Goal: Communication & Community: Participate in discussion

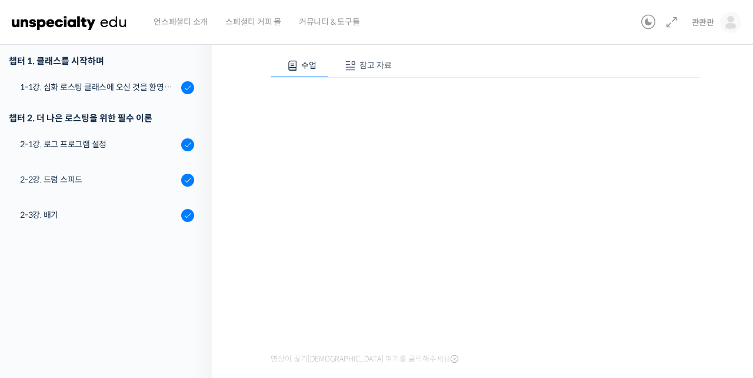
scroll to position [507, 0]
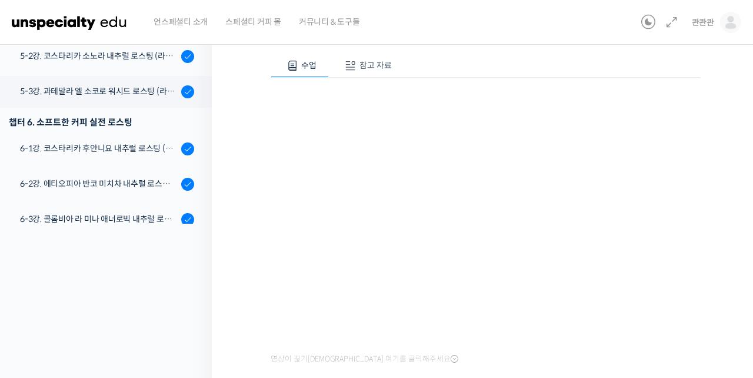
click at [367, 65] on span "참고 자료" at bounding box center [376, 65] width 32 height 11
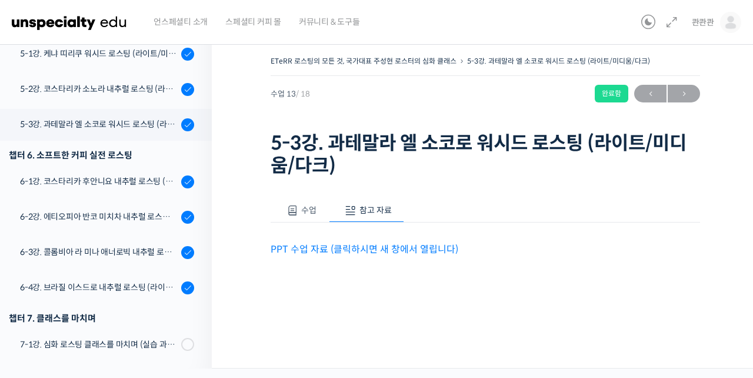
scroll to position [0, 0]
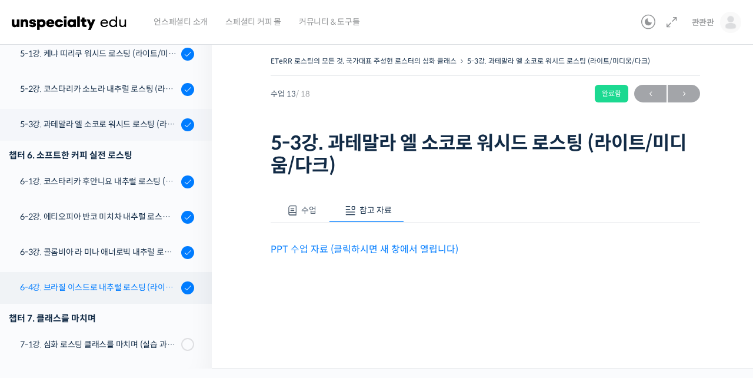
click at [116, 287] on div "6-4강. 브라질 이스드로 내추럴 로스팅 (라이트/미디움/다크)" at bounding box center [99, 287] width 158 height 13
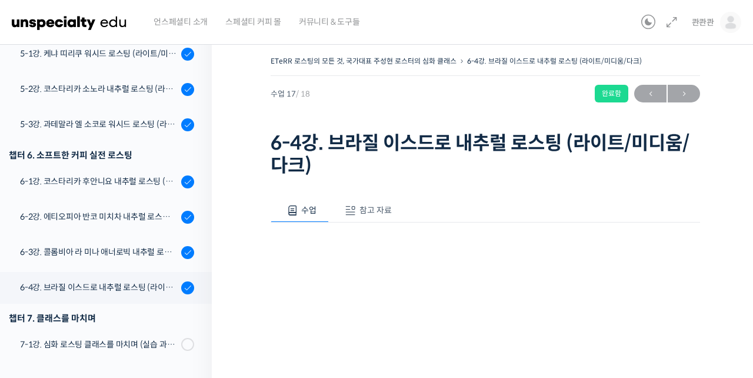
click at [475, 218] on div "수업 참고 자료" at bounding box center [486, 210] width 430 height 25
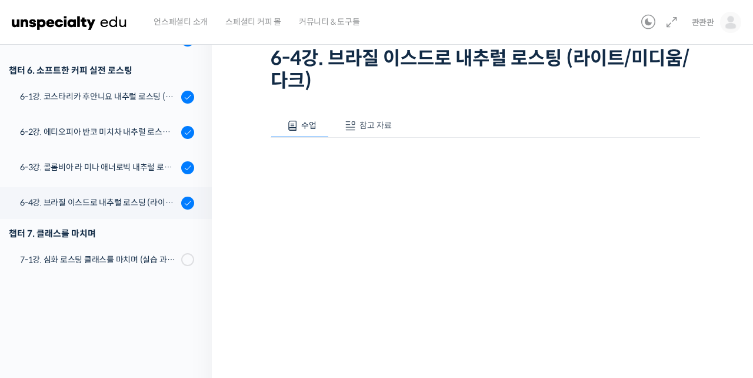
scroll to position [212, 0]
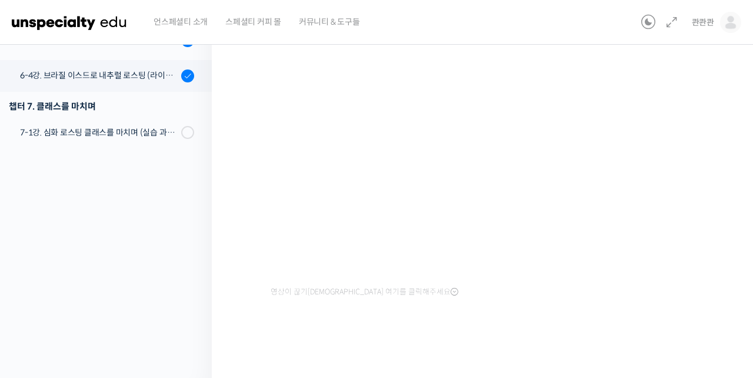
click at [513, 336] on div at bounding box center [486, 342] width 430 height 25
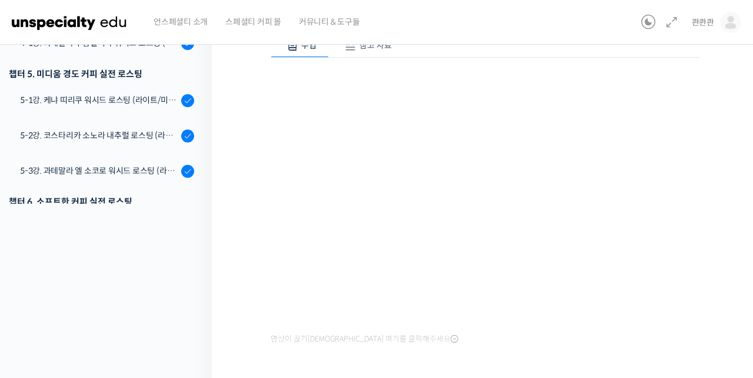
scroll to position [375, 0]
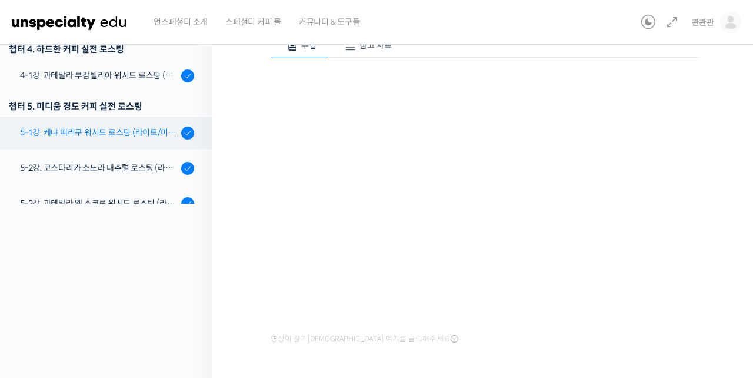
click at [119, 132] on div "5-1강. 케냐 띠리쿠 워시드 로스팅 (라이트/미디움/다크)" at bounding box center [99, 132] width 158 height 13
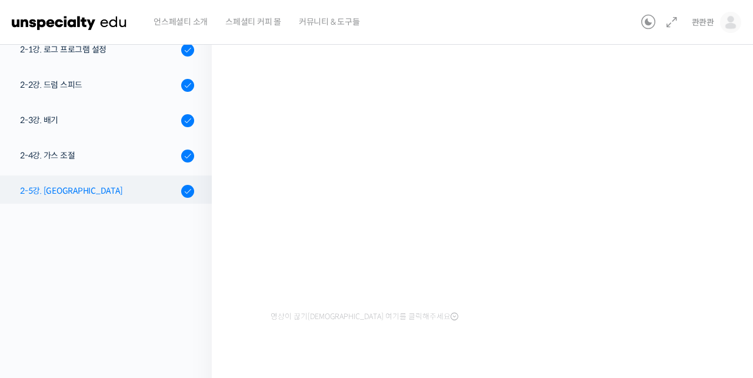
scroll to position [75, 0]
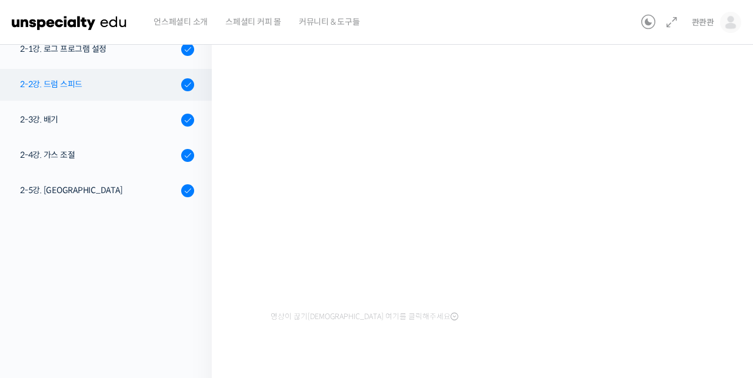
click at [107, 83] on div "2-2강. 드럼 스피드" at bounding box center [99, 84] width 158 height 13
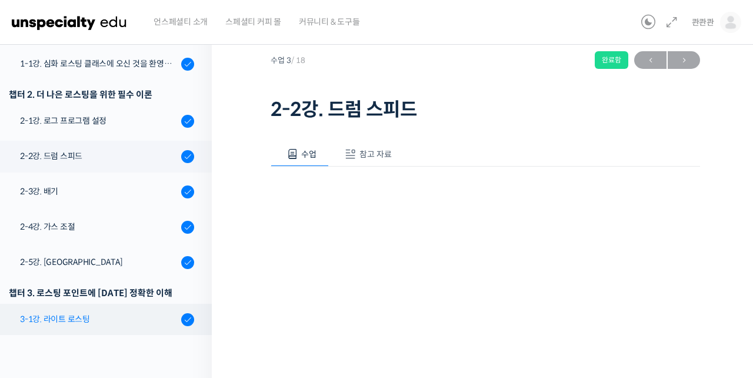
scroll to position [128, 0]
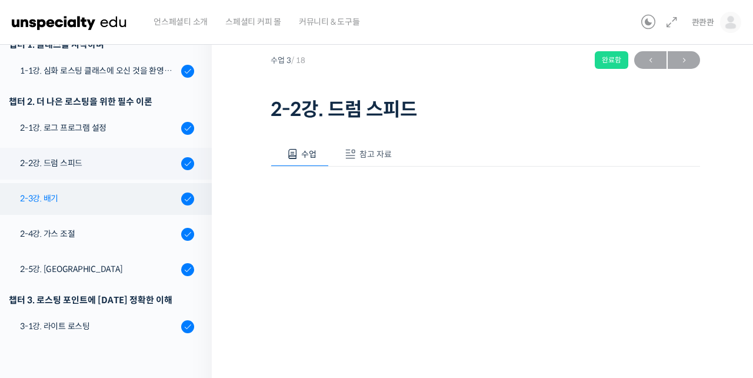
click at [87, 202] on div "2-3강. 배기" at bounding box center [99, 198] width 158 height 13
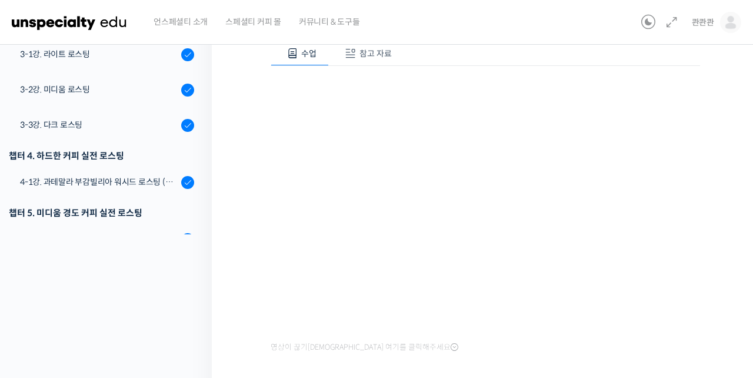
scroll to position [135, 0]
click at [731, 21] on img at bounding box center [730, 22] width 21 height 21
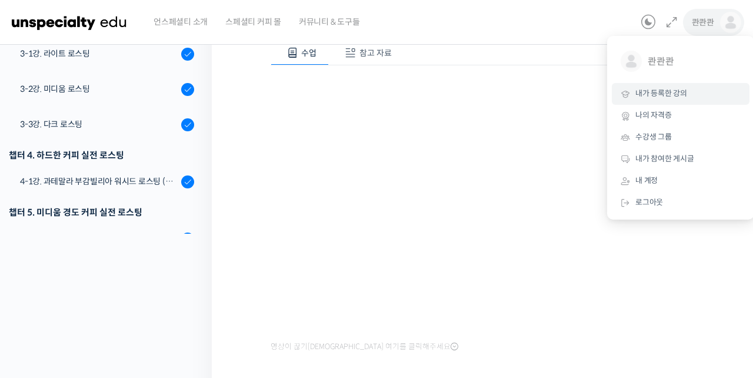
click at [692, 96] on link "내가 등록한 강의" at bounding box center [681, 94] width 138 height 22
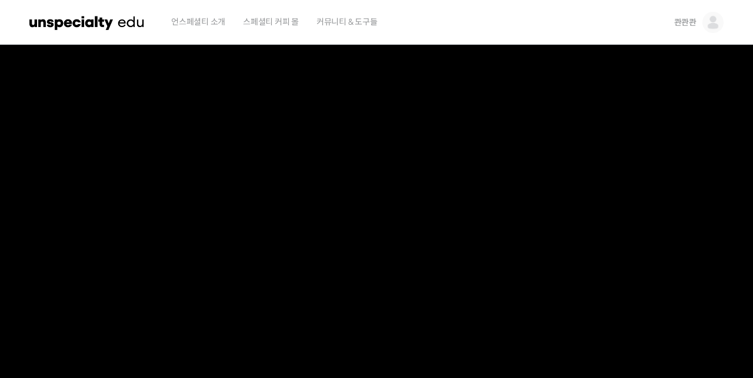
scroll to position [939, 0]
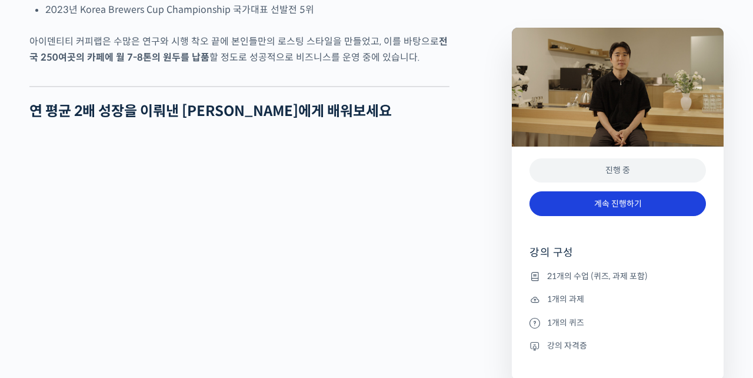
click at [607, 204] on link "계속 진행하기" at bounding box center [618, 203] width 177 height 25
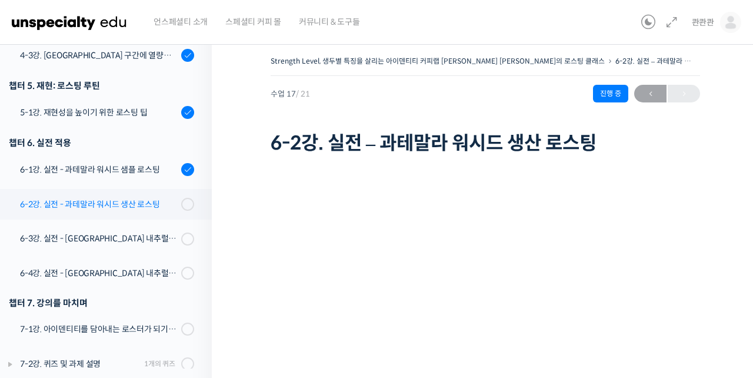
click at [117, 193] on link "6-2강. 실전 - 과테말라 워시드 생산 로스팅" at bounding box center [103, 204] width 218 height 31
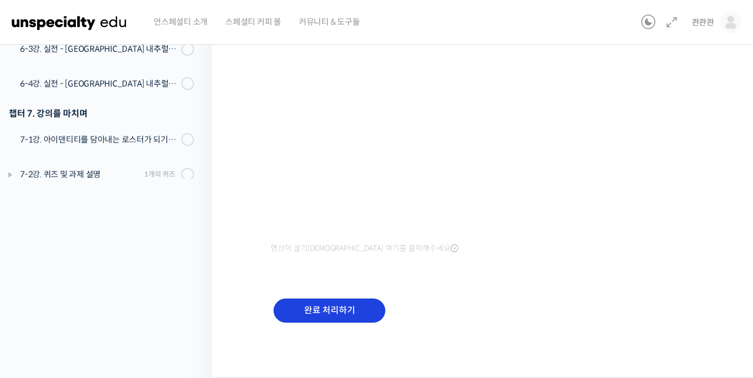
scroll to position [189, 0]
click at [345, 304] on input "완료 처리하기" at bounding box center [330, 311] width 112 height 24
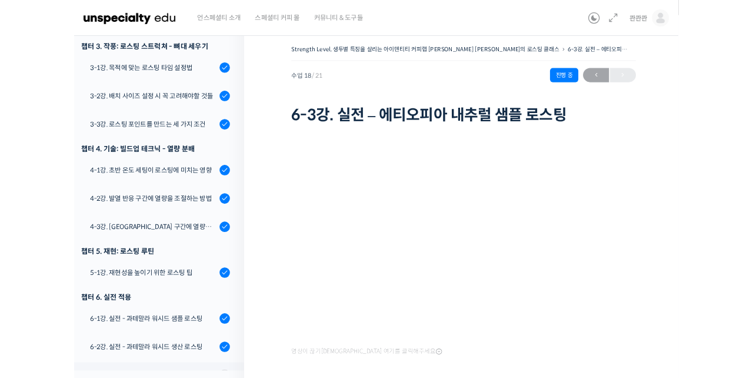
scroll to position [142, 0]
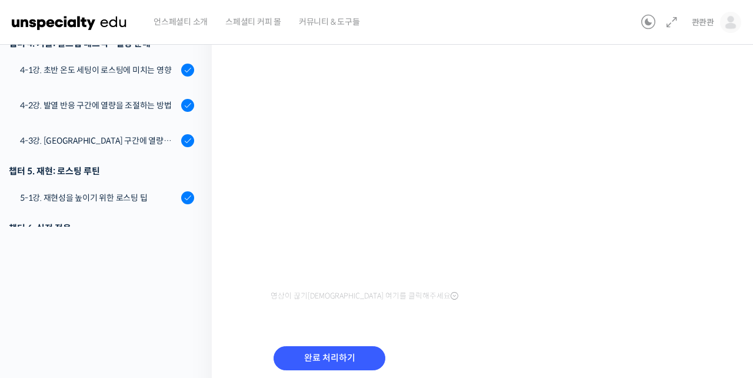
click at [350, 342] on div "완료 처리하기" at bounding box center [486, 368] width 430 height 68
click at [343, 362] on input "완료 처리하기" at bounding box center [330, 358] width 112 height 24
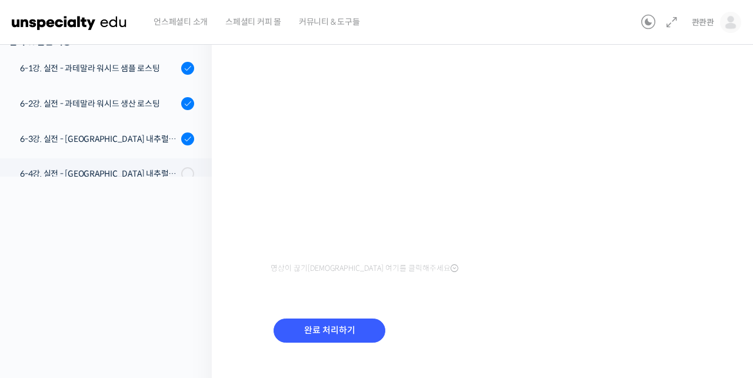
scroll to position [189, 0]
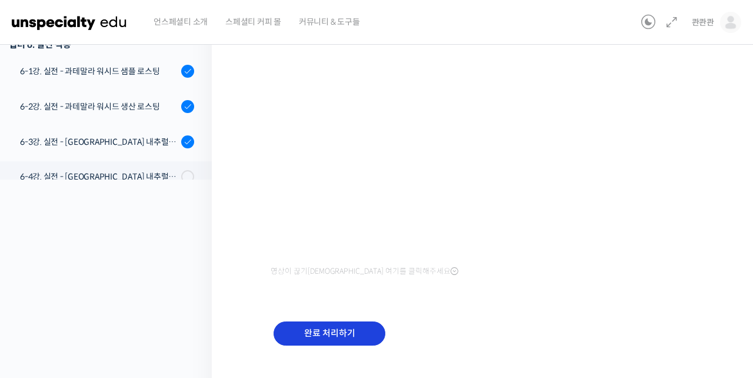
click at [357, 321] on input "완료 처리하기" at bounding box center [330, 333] width 112 height 24
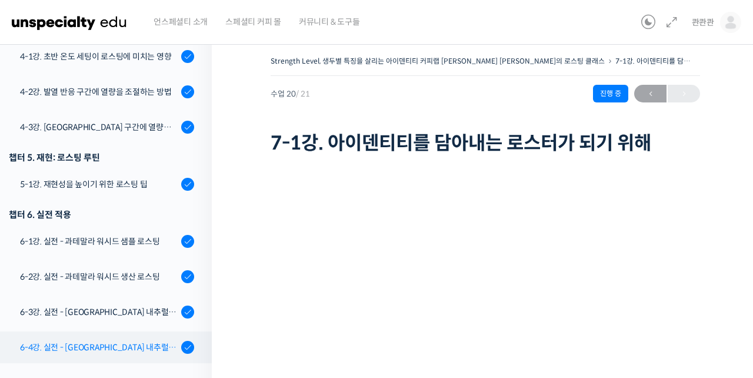
scroll to position [665, 0]
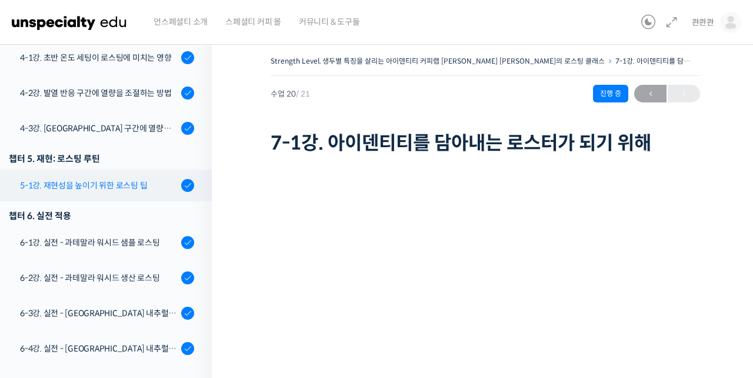
click at [132, 174] on link "5-1강. 재현성을 높이기 위한 로스팅 팁" at bounding box center [103, 185] width 218 height 32
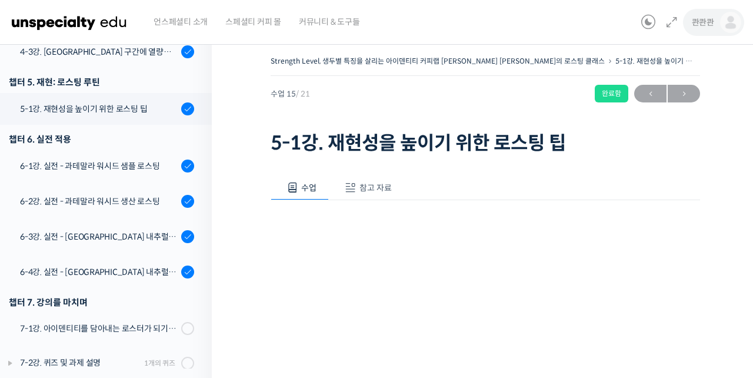
click at [723, 15] on img at bounding box center [730, 22] width 21 height 21
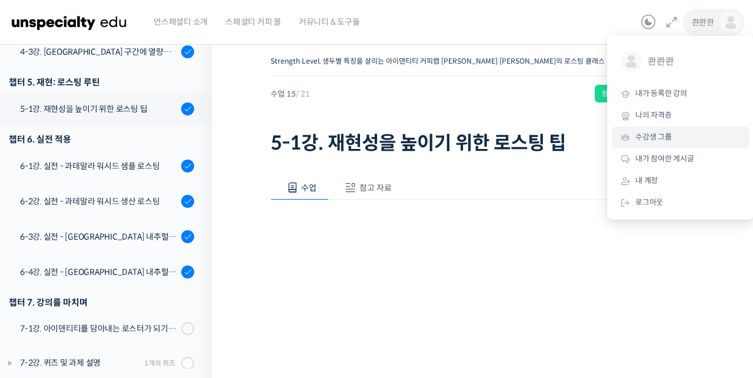
click at [684, 137] on link "수강생 그룹" at bounding box center [681, 138] width 138 height 22
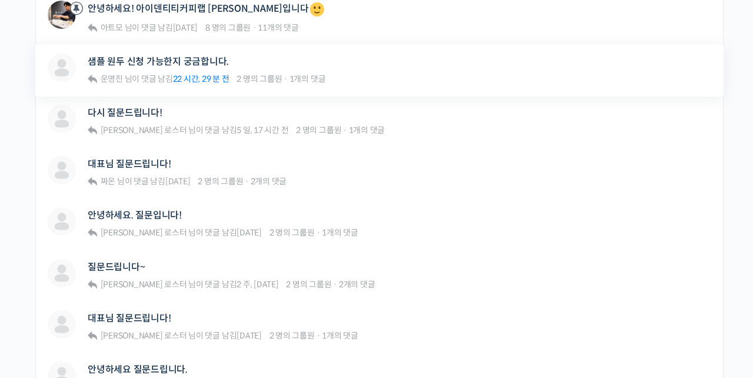
scroll to position [375, 0]
click at [139, 312] on link "대표님 질문드립니다!" at bounding box center [129, 317] width 83 height 11
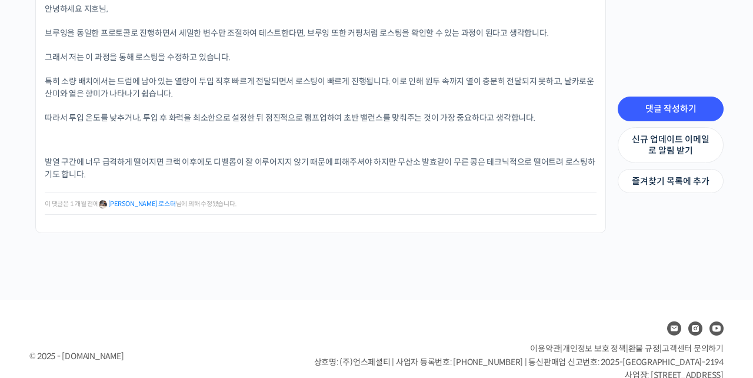
scroll to position [648, 0]
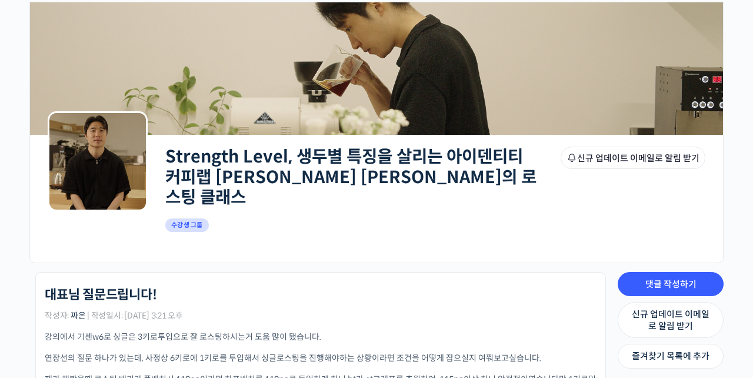
scroll to position [122, 0]
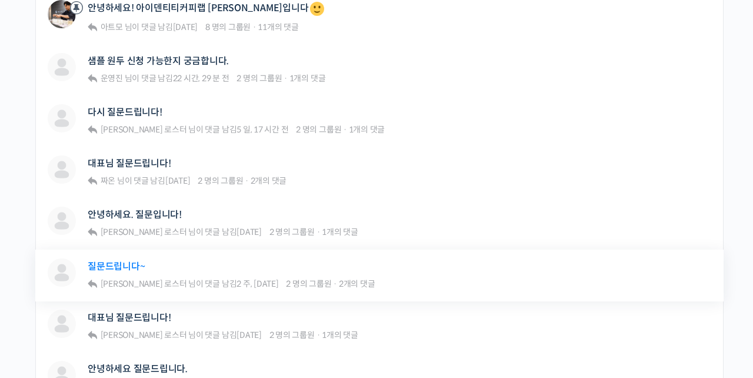
scroll to position [375, 0]
click at [115, 261] on link "질문드립니다~" at bounding box center [116, 266] width 57 height 11
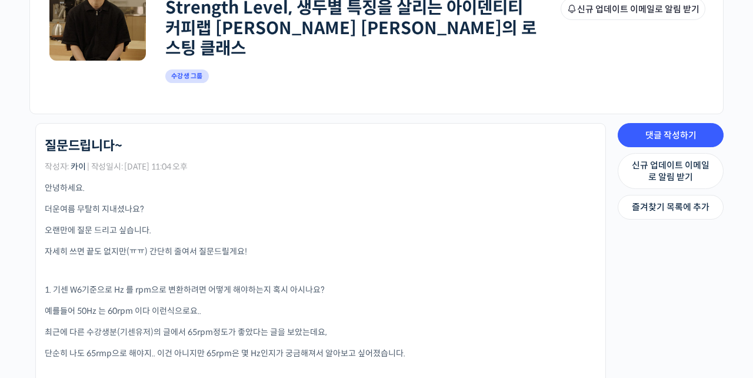
scroll to position [201, 0]
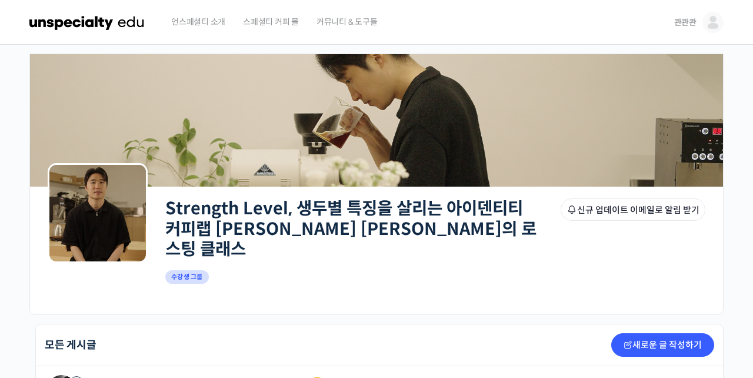
scroll to position [375, 0]
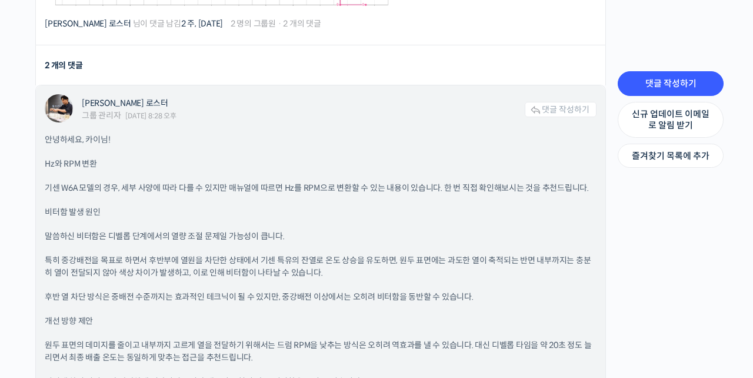
scroll to position [958, 0]
click at [265, 290] on p "후반 열 차단 방식은 중배전 수준까지는 효과적인 테크닉이 될 수 있지만, 중강배전 이상에서는 오히려 비터함을 동반할 수 있습니다." at bounding box center [321, 296] width 552 height 12
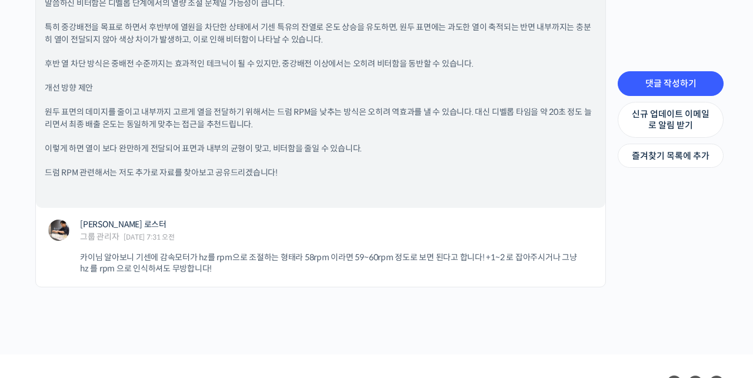
scroll to position [1192, 0]
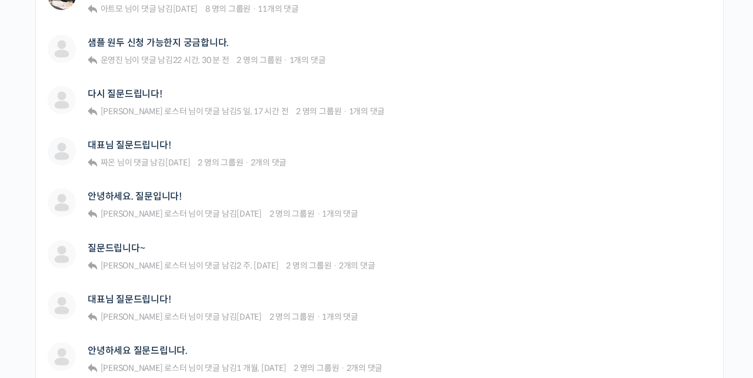
scroll to position [395, 0]
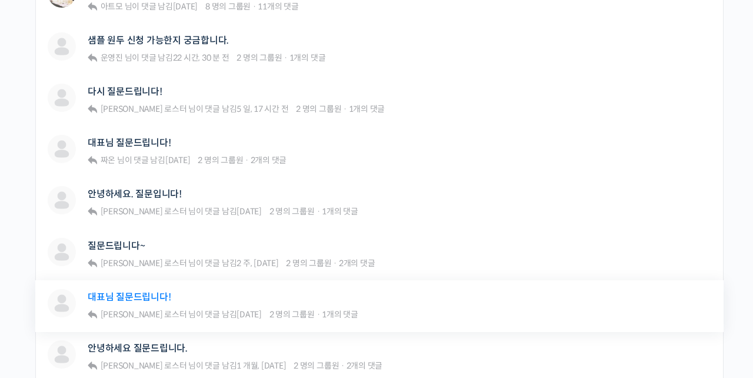
click at [111, 291] on link "대표님 질문드립니다!" at bounding box center [129, 296] width 83 height 11
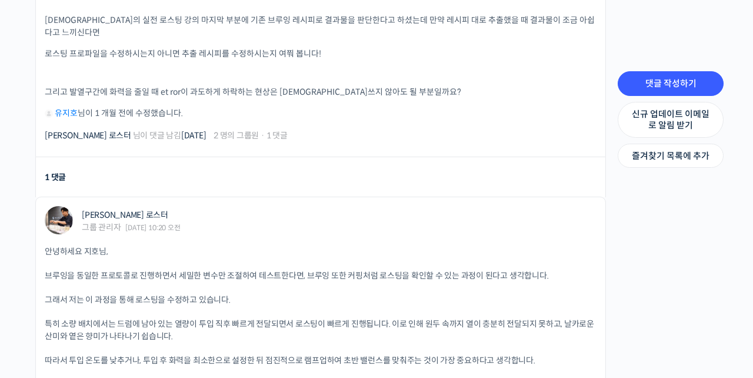
scroll to position [408, 0]
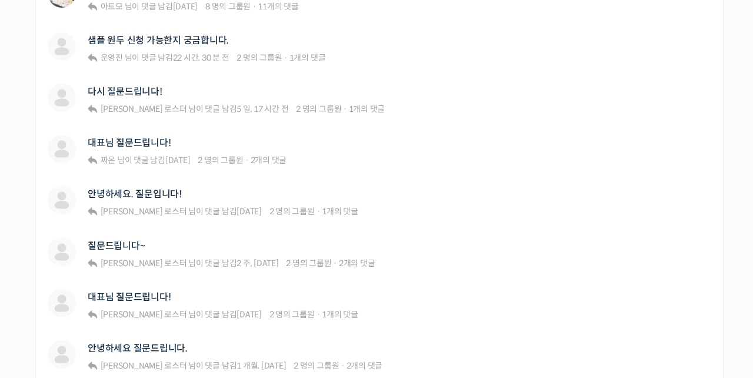
click at [159, 342] on link "안녕하세요 질문드립니다." at bounding box center [138, 347] width 100 height 11
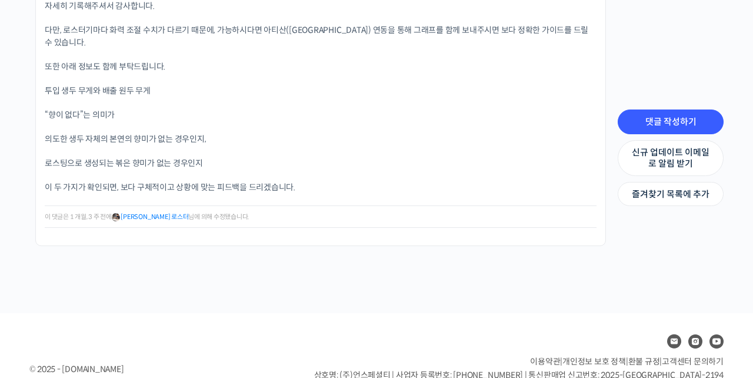
scroll to position [1674, 0]
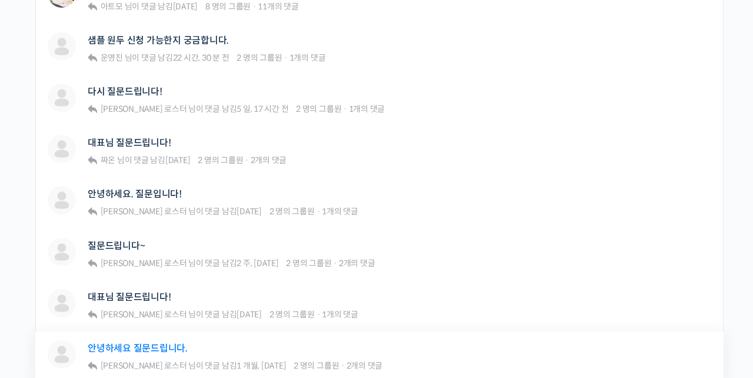
click at [163, 342] on link "안녕하세요 질문드립니다." at bounding box center [138, 347] width 100 height 11
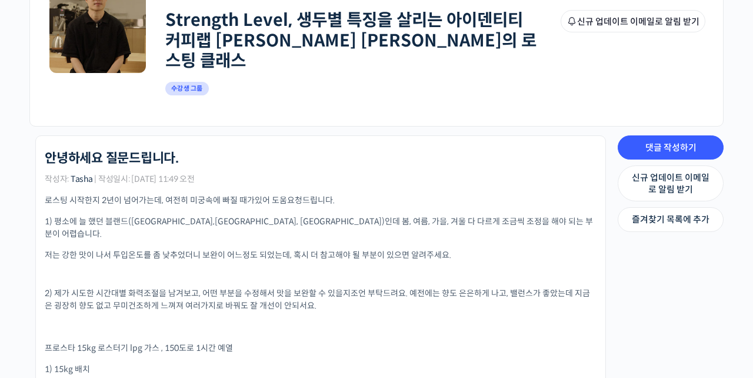
scroll to position [209, 0]
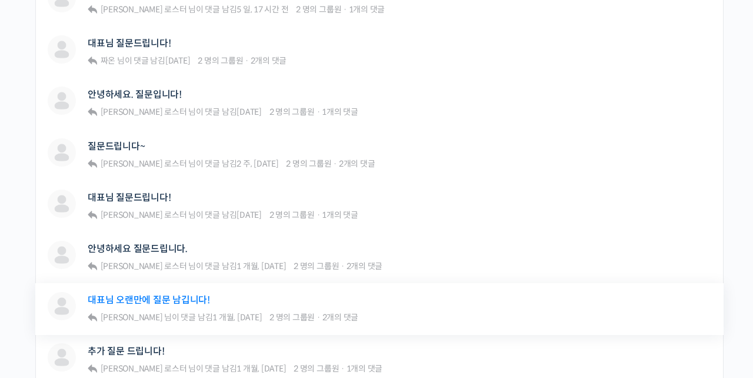
click at [174, 294] on link "대표님 오랜만에 질문 남깁니다!" at bounding box center [149, 299] width 122 height 11
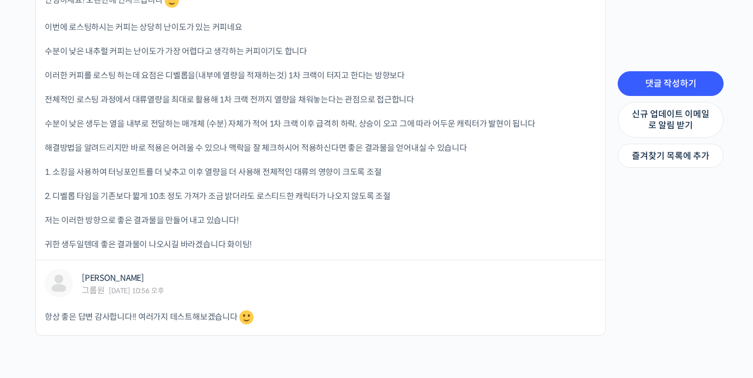
scroll to position [940, 0]
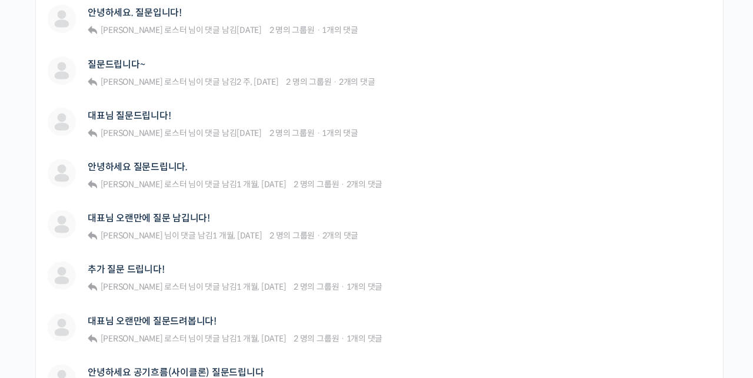
scroll to position [577, 0]
click at [169, 315] on link "대표님 오랜만에 질문드려봅니다!" at bounding box center [152, 320] width 129 height 11
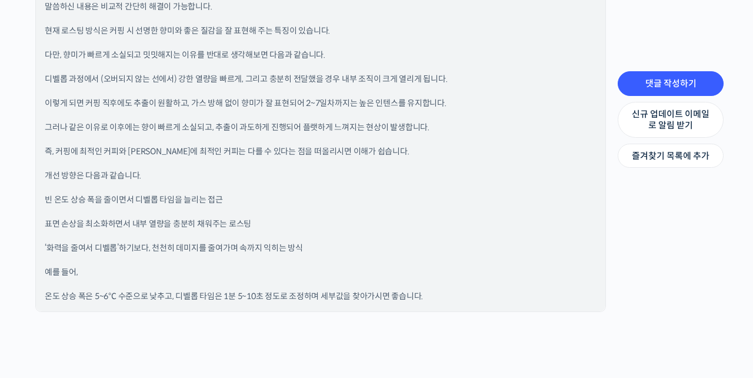
scroll to position [1109, 0]
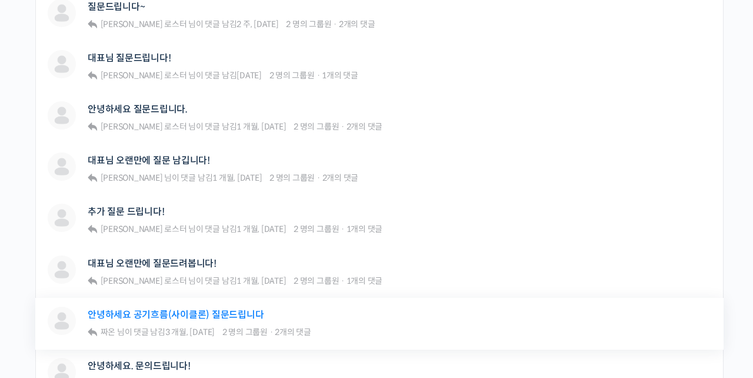
click at [170, 309] on link "안녕하세요 공기흐름(사이클론) 질문드립니다" at bounding box center [176, 314] width 176 height 11
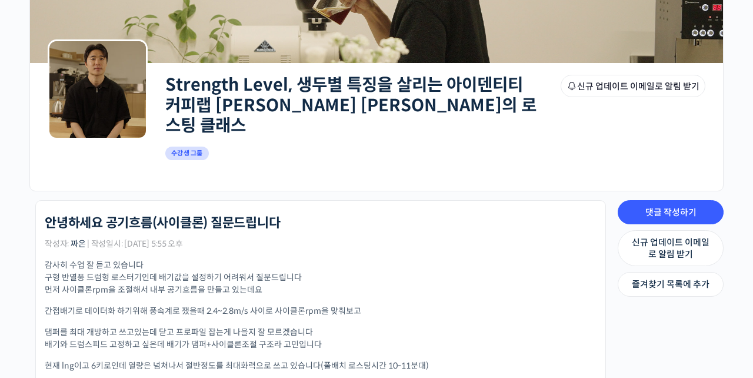
scroll to position [125, 0]
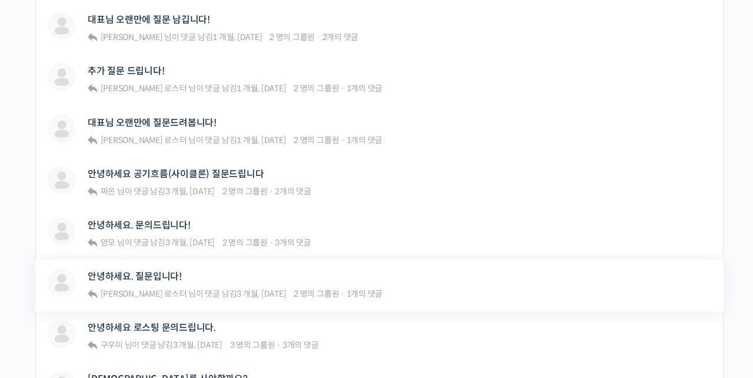
click at [134, 260] on div "윤승우 안녕하세요. 질문입니다! 윤원균 로스터 님이 댓글 남김 3 개월, 2 주 전 2 명의 그룹원 · 1개의 댓글 Strength Level…" at bounding box center [379, 286] width 689 height 52
click at [131, 271] on link "안녕하세요. 질문입니다!" at bounding box center [135, 276] width 94 height 11
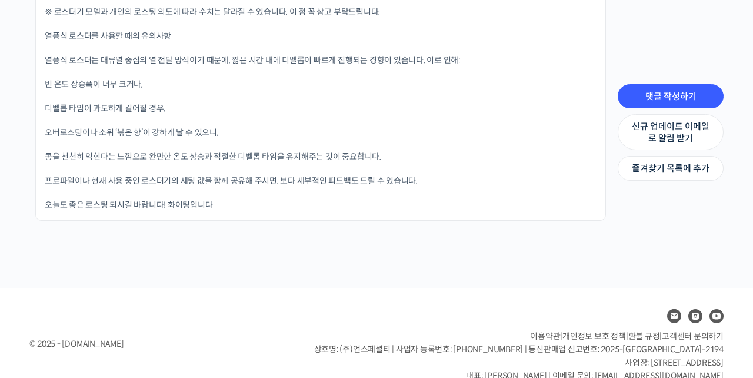
scroll to position [1007, 0]
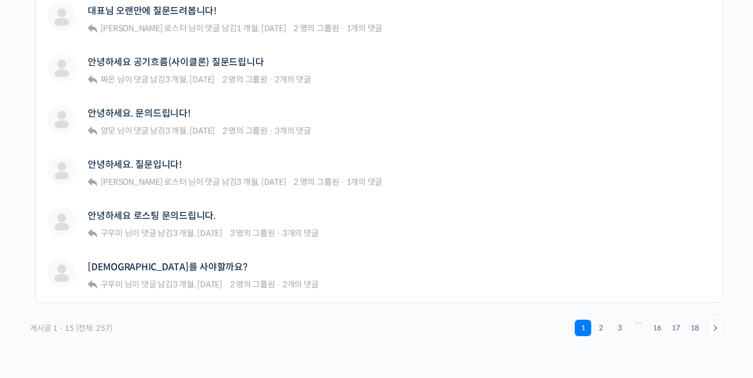
scroll to position [887, 0]
click at [154, 261] on link "[DEMOGRAPHIC_DATA]를 사야할까요?" at bounding box center [168, 266] width 160 height 11
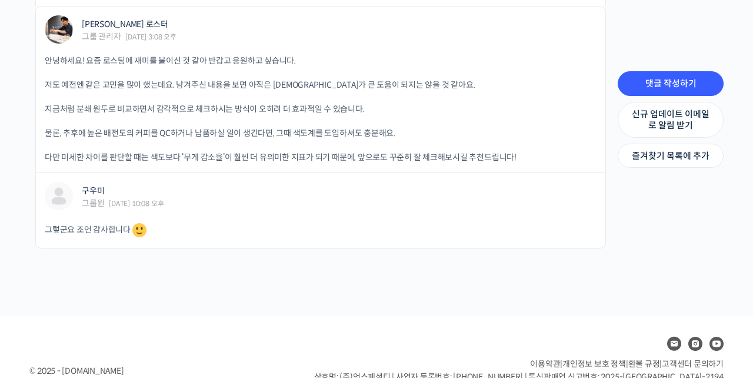
scroll to position [659, 0]
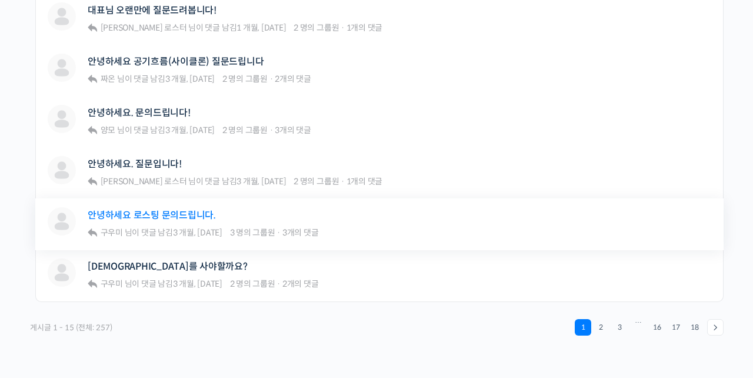
click at [157, 209] on link "안녕하세요 로스팅 문의드립니다." at bounding box center [152, 214] width 128 height 11
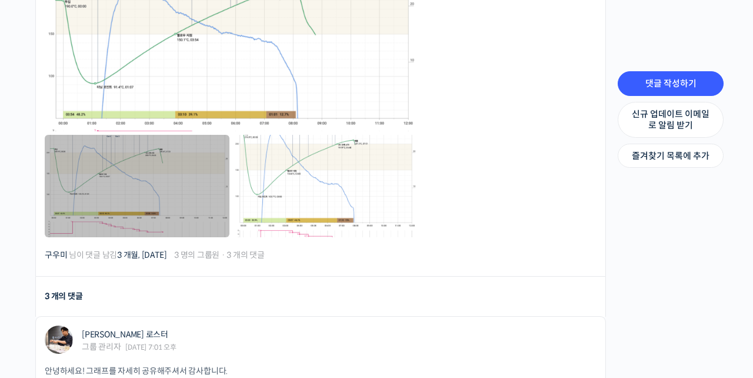
scroll to position [614, 0]
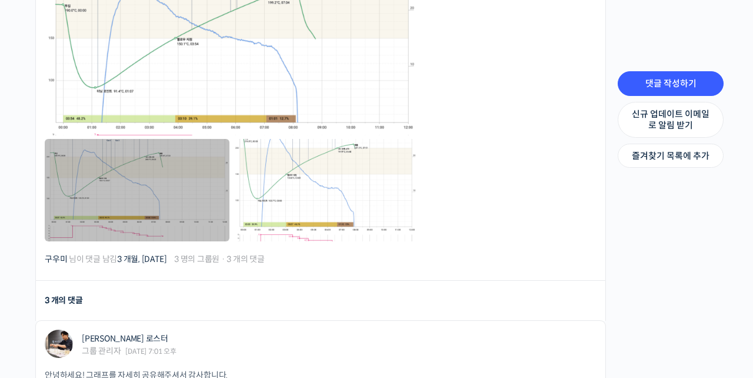
click at [128, 161] on link at bounding box center [137, 190] width 185 height 102
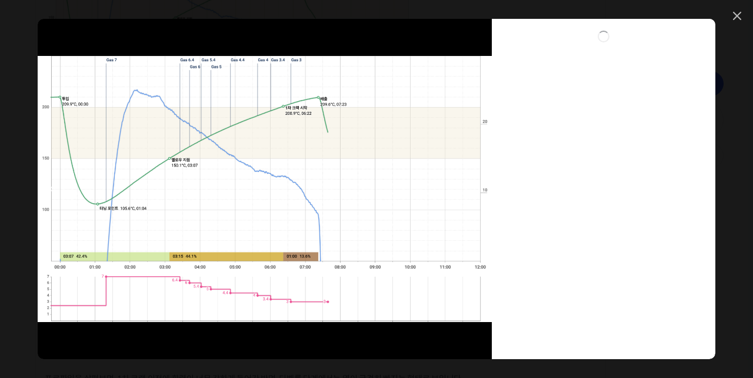
scroll to position [637, 0]
click at [733, 19] on link at bounding box center [737, 17] width 8 height 10
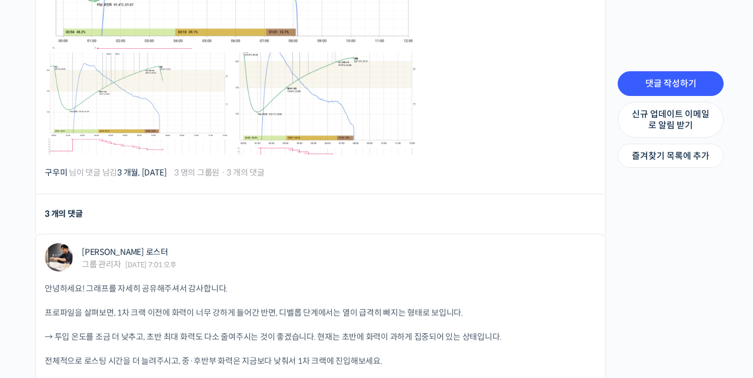
scroll to position [701, 0]
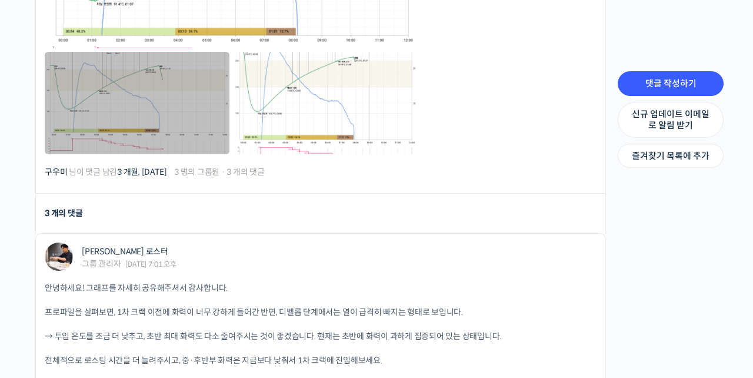
click at [91, 104] on link at bounding box center [137, 103] width 185 height 102
